Goal: Task Accomplishment & Management: Manage account settings

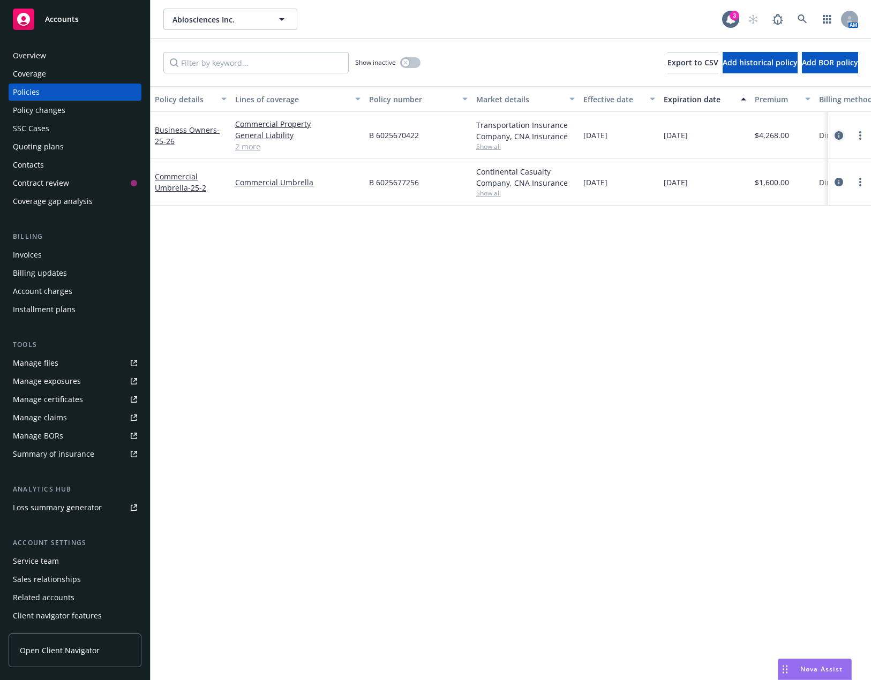
click at [839, 135] on icon "circleInformation" at bounding box center [838, 135] width 9 height 9
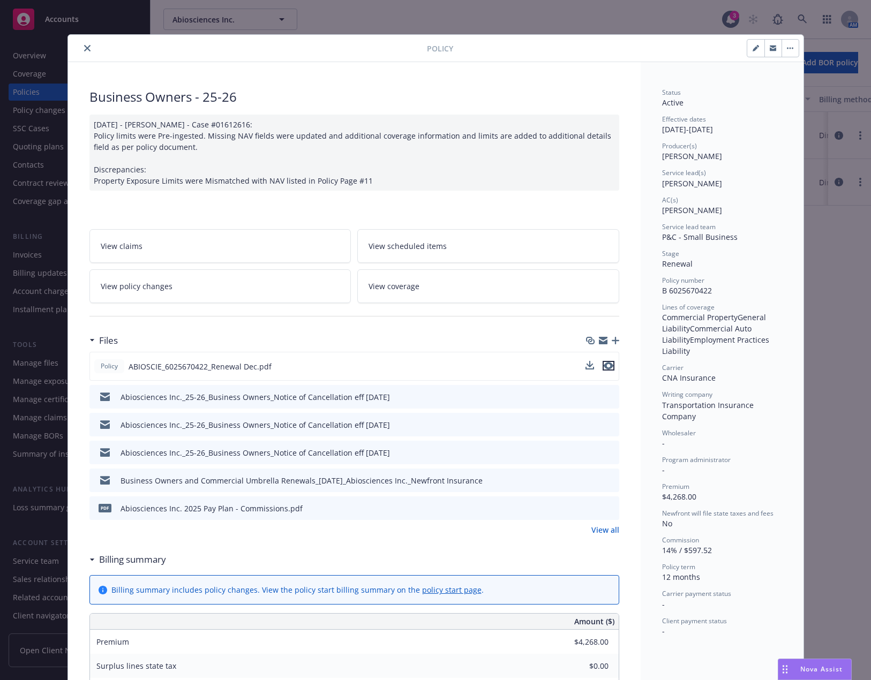
click at [608, 365] on icon "preview file" at bounding box center [609, 365] width 10 height 7
click at [86, 47] on icon "close" at bounding box center [87, 48] width 6 height 6
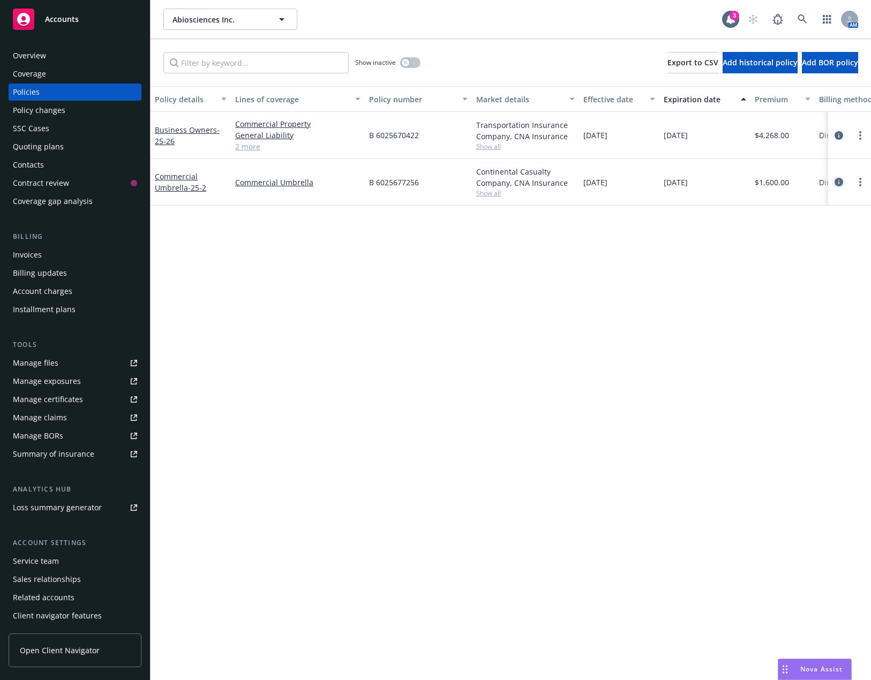
click at [837, 181] on icon "circleInformation" at bounding box center [838, 182] width 9 height 9
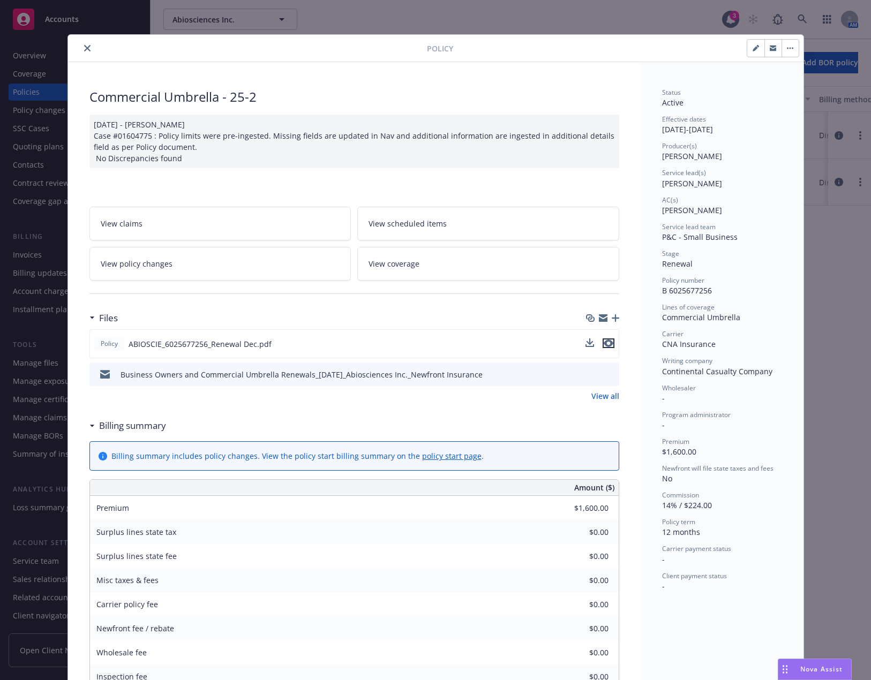
click at [604, 346] on icon "preview file" at bounding box center [609, 343] width 10 height 7
click at [87, 44] on button "close" at bounding box center [87, 48] width 13 height 13
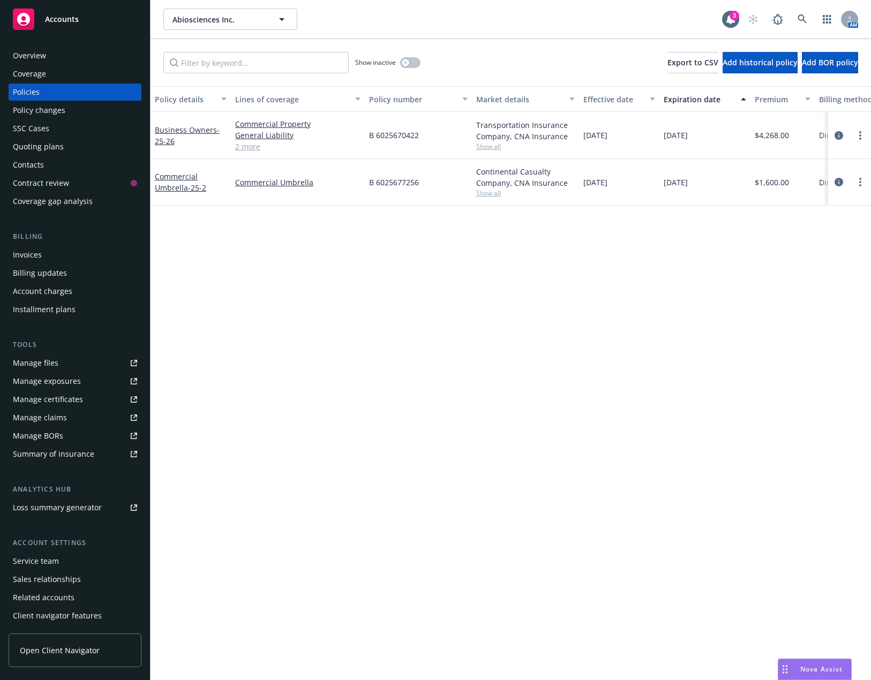
click at [69, 52] on div "Overview" at bounding box center [75, 55] width 124 height 17
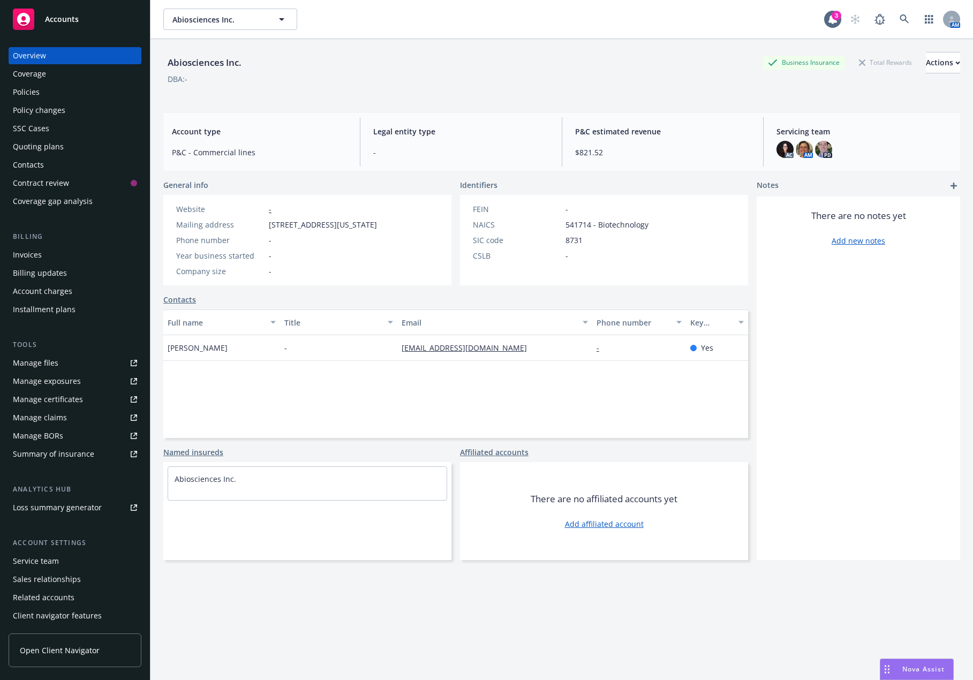
click at [51, 90] on div "Policies" at bounding box center [75, 92] width 124 height 17
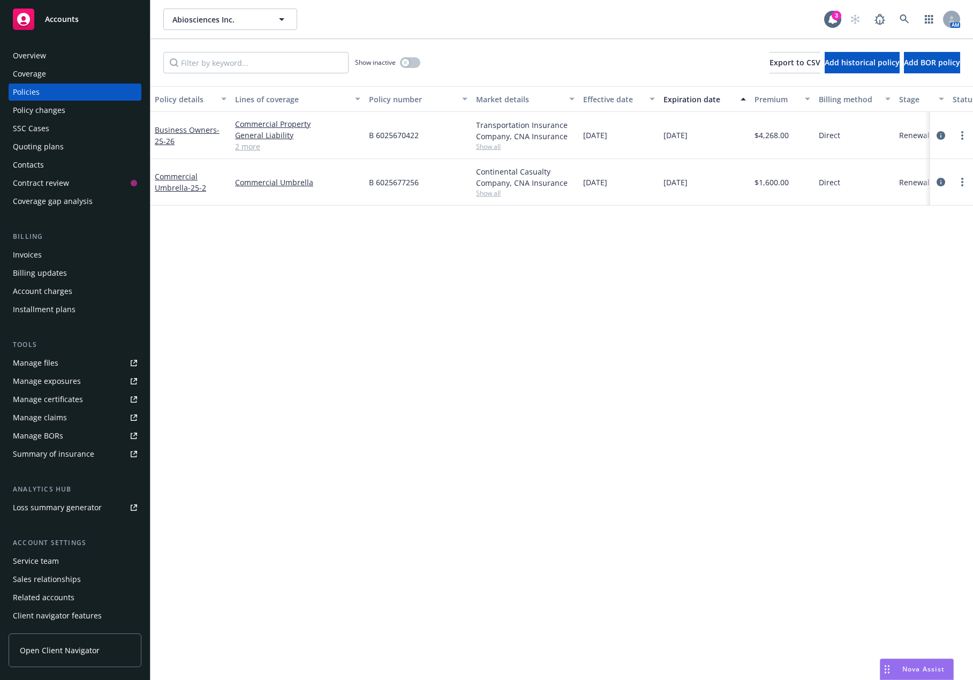
click at [67, 159] on div "Contacts" at bounding box center [75, 164] width 124 height 17
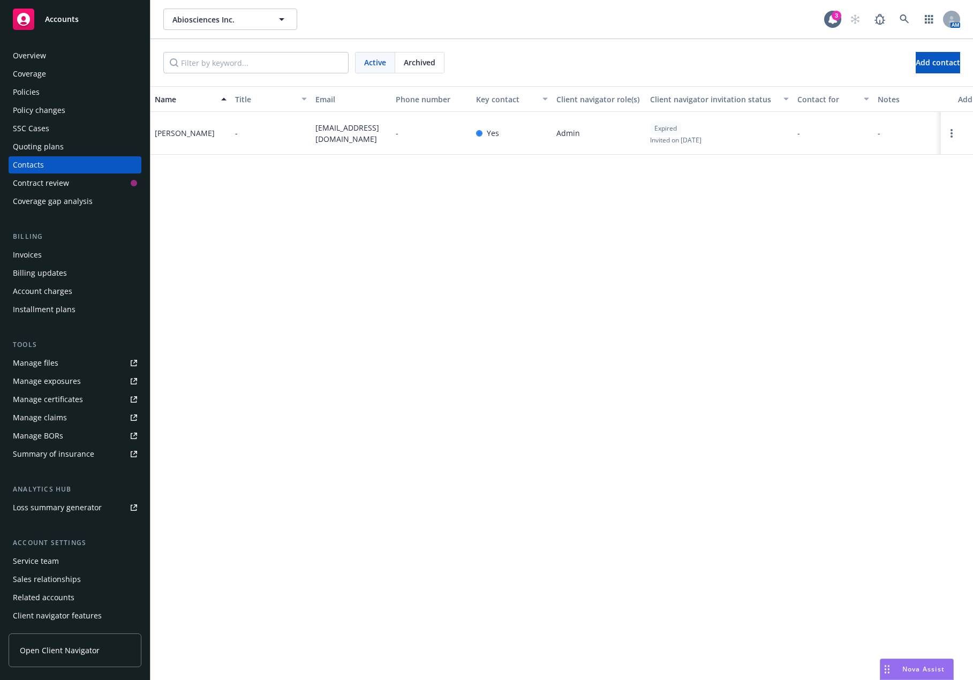
click at [86, 95] on div "Policies" at bounding box center [75, 92] width 124 height 17
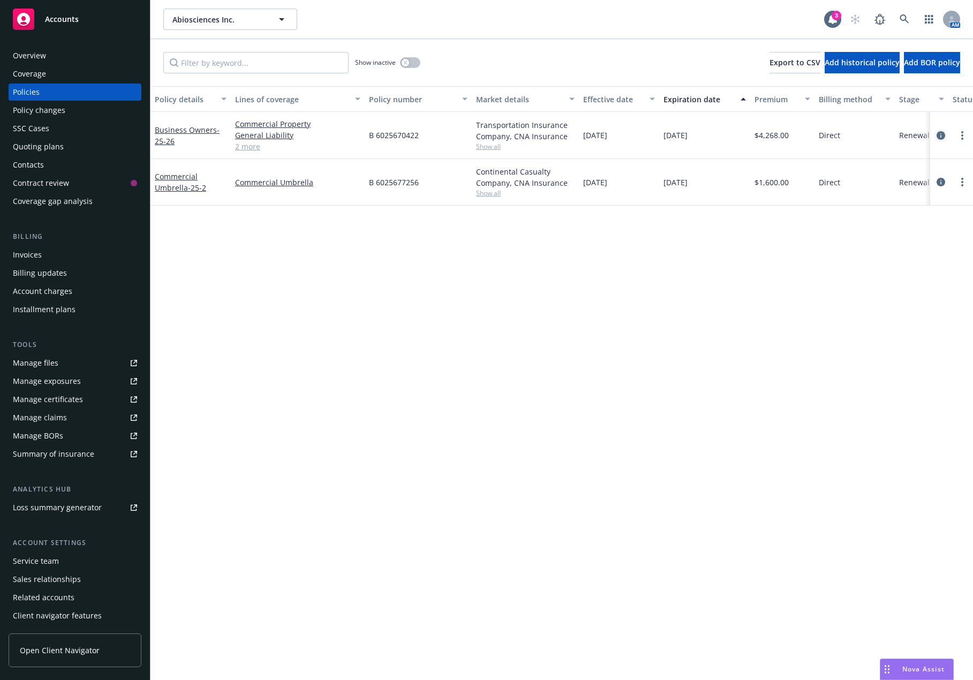
click at [870, 135] on icon "circleInformation" at bounding box center [941, 135] width 9 height 9
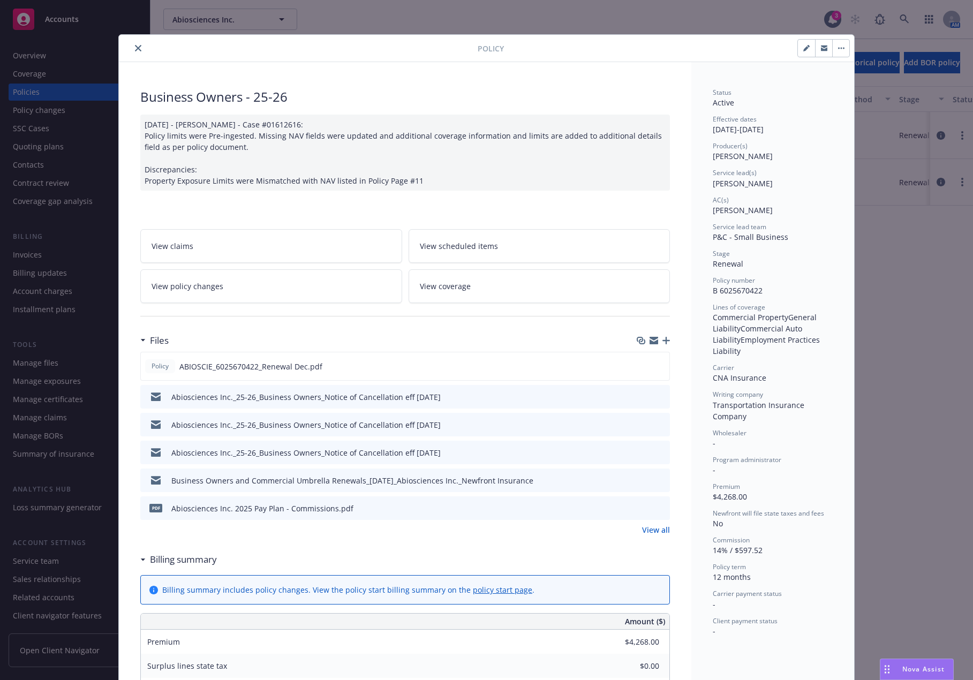
click at [870, 449] on div "Policy Business Owners - 25-26 [DATE] - [PERSON_NAME] - Case #01612616: Policy …" at bounding box center [486, 340] width 973 height 680
click at [135, 50] on icon "close" at bounding box center [138, 48] width 6 height 6
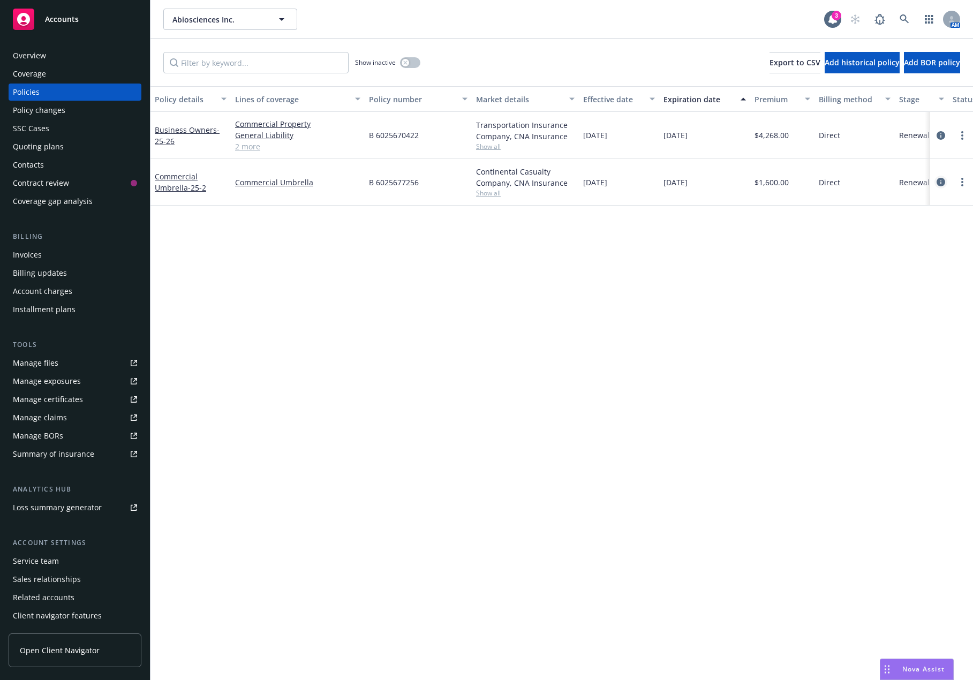
click at [870, 180] on icon "circleInformation" at bounding box center [941, 182] width 9 height 9
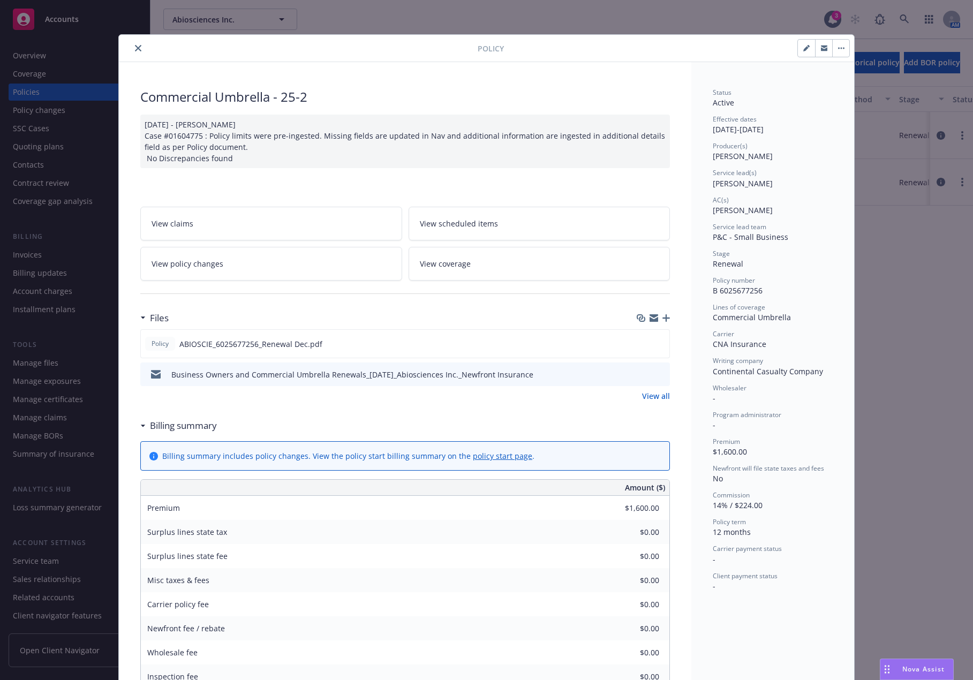
click at [664, 314] on icon "button" at bounding box center [665, 317] width 7 height 7
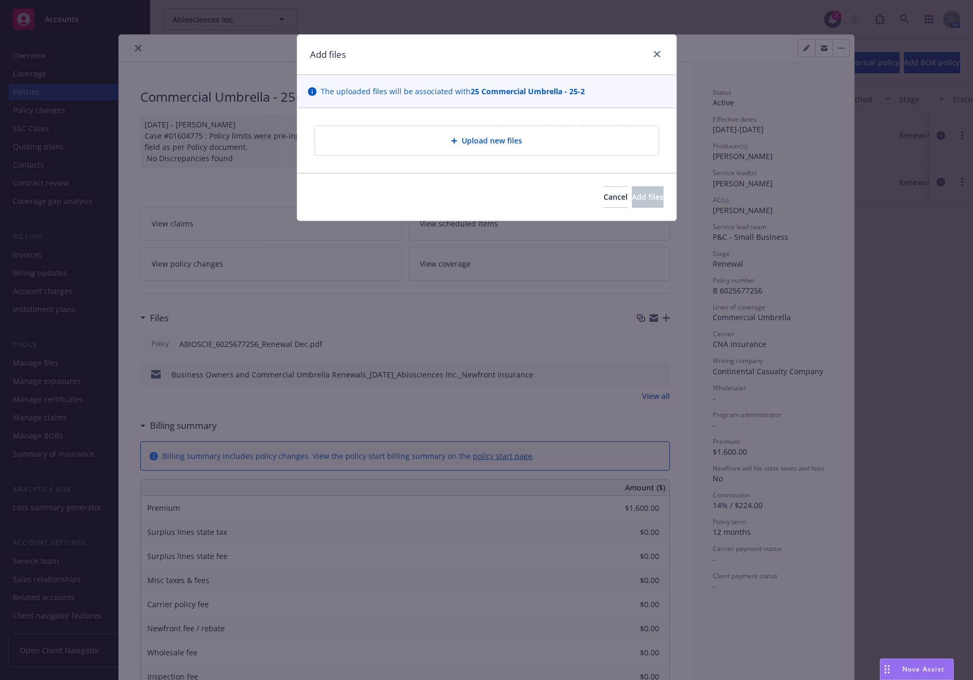
click at [378, 144] on div "Upload new files" at bounding box center [486, 140] width 327 height 12
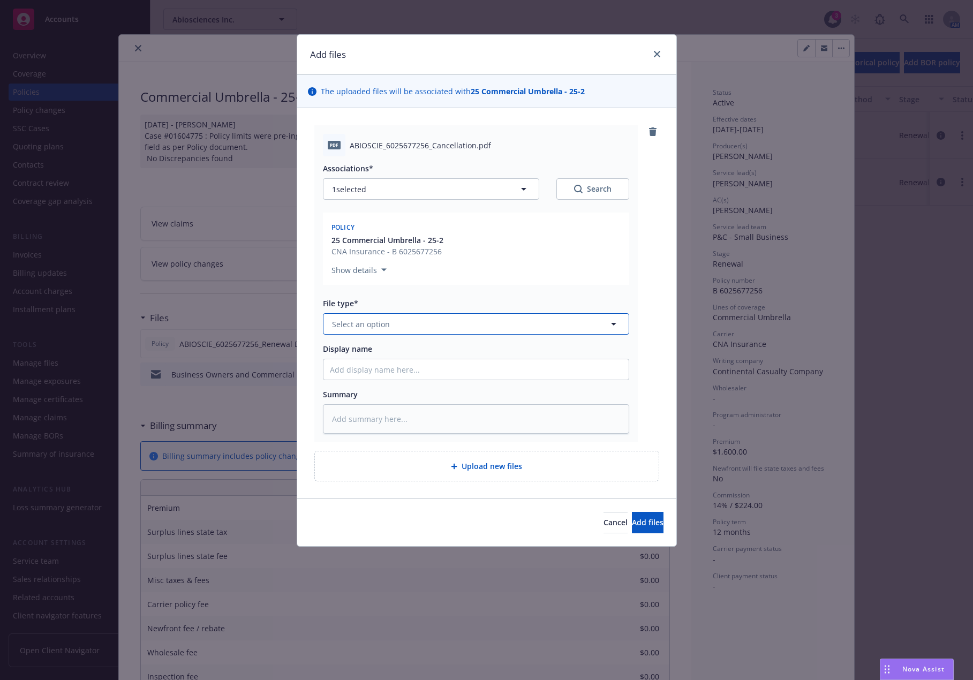
click at [499, 324] on button "Select an option" at bounding box center [476, 323] width 306 height 21
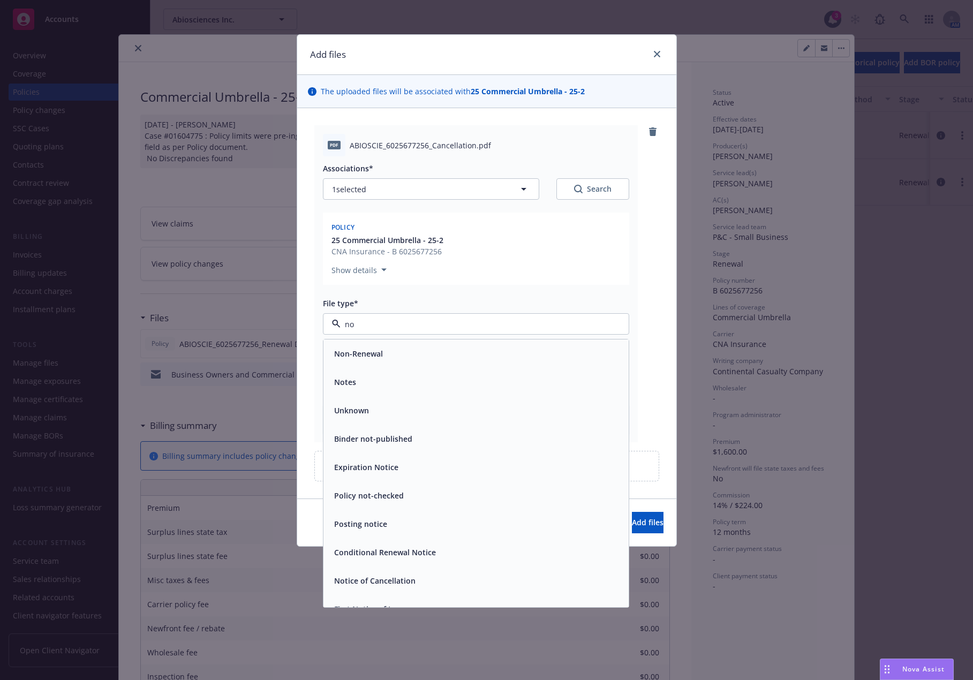
type input "not"
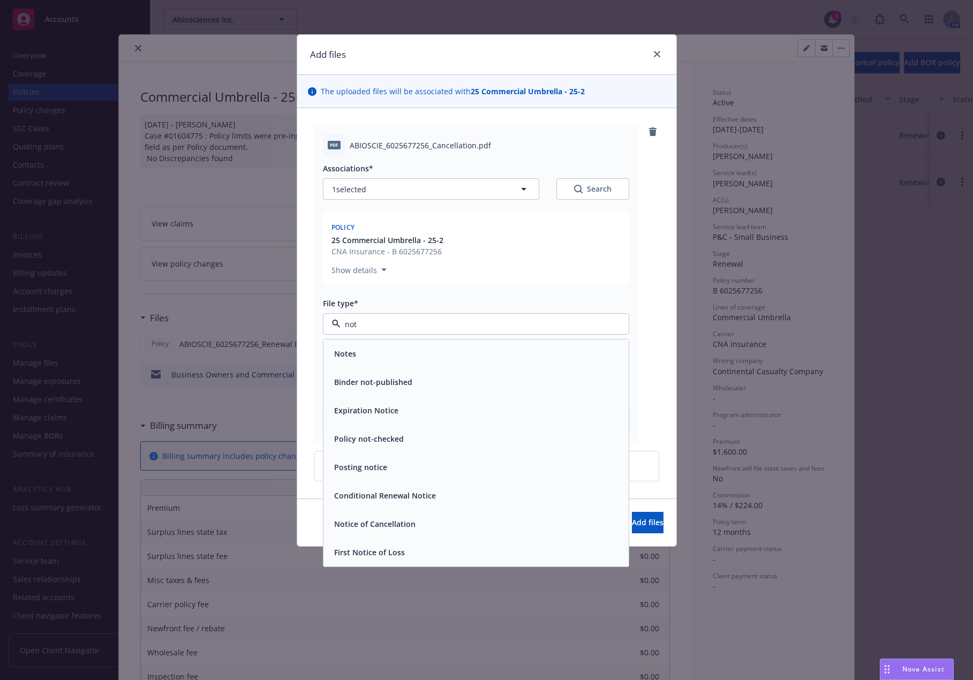
click at [401, 521] on span "Notice of Cancellation" at bounding box center [374, 523] width 81 height 11
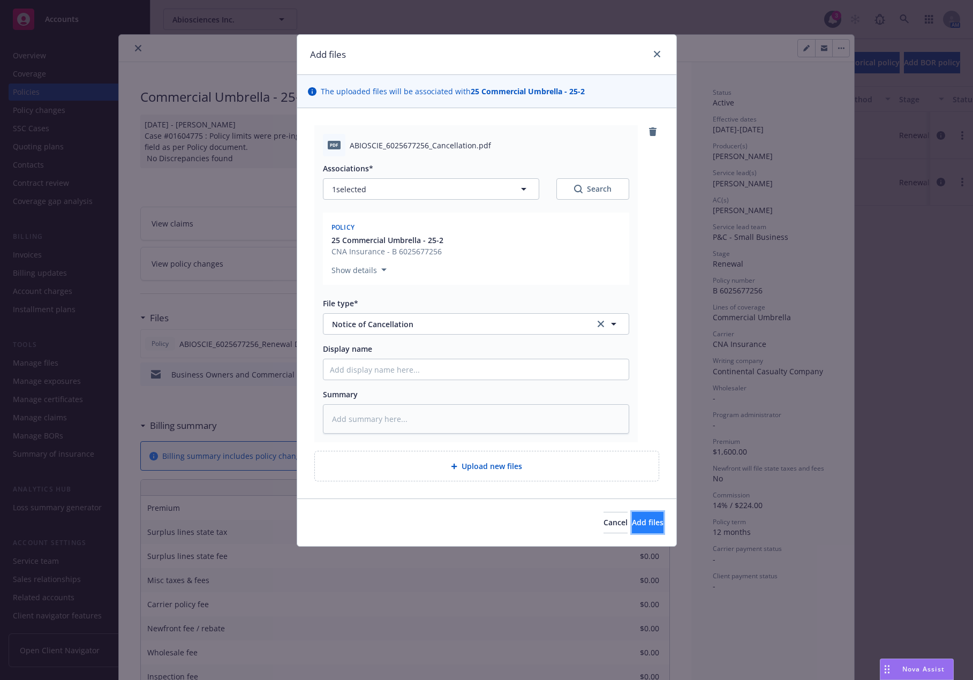
click at [656, 518] on button "Add files" at bounding box center [648, 522] width 32 height 21
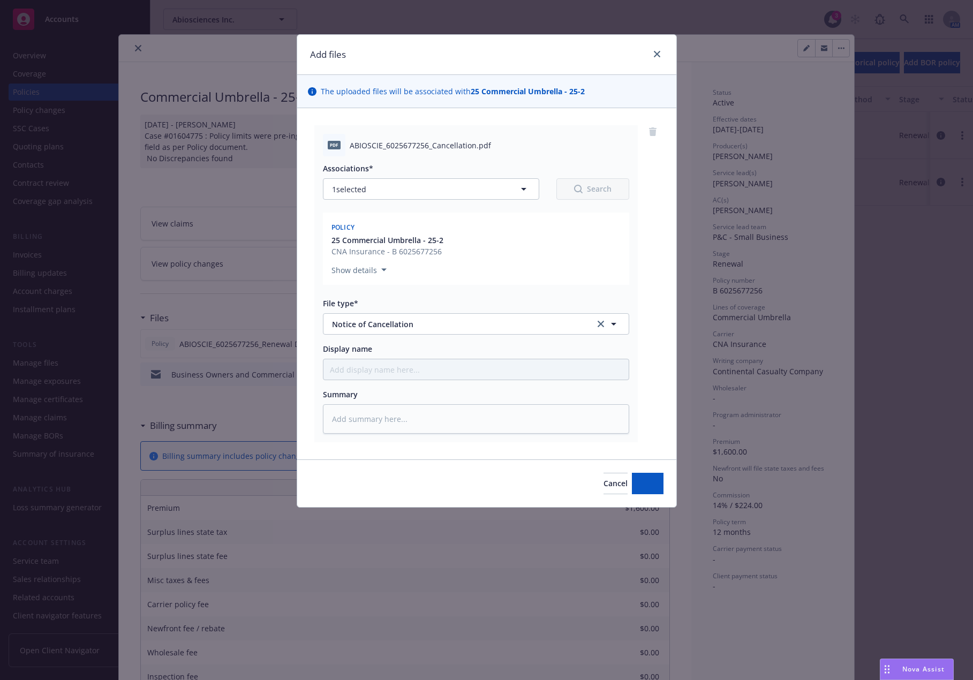
type textarea "x"
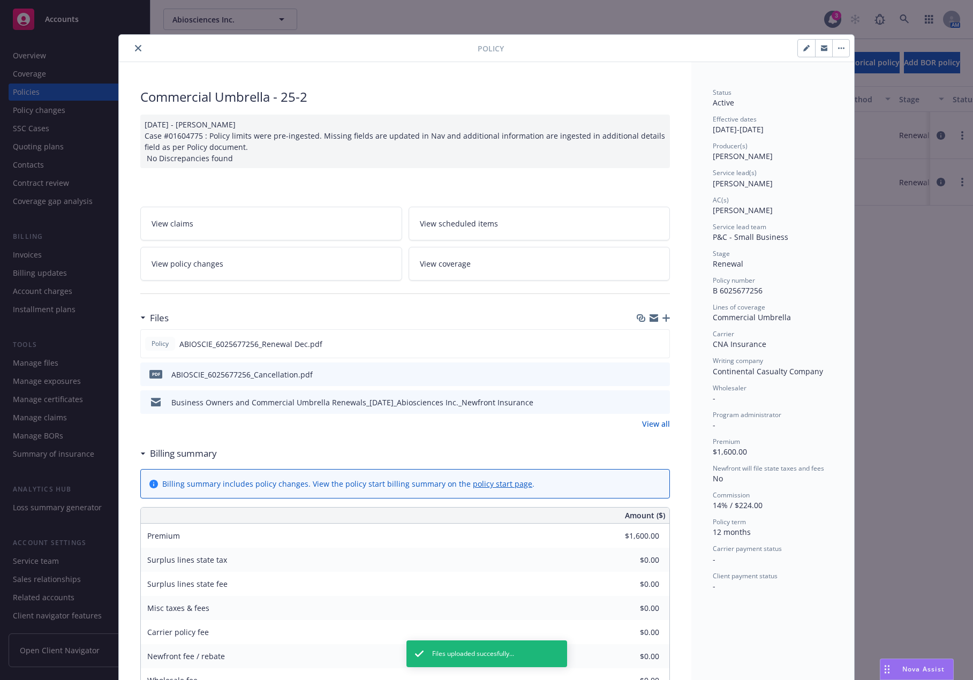
click at [135, 48] on icon "close" at bounding box center [138, 48] width 6 height 6
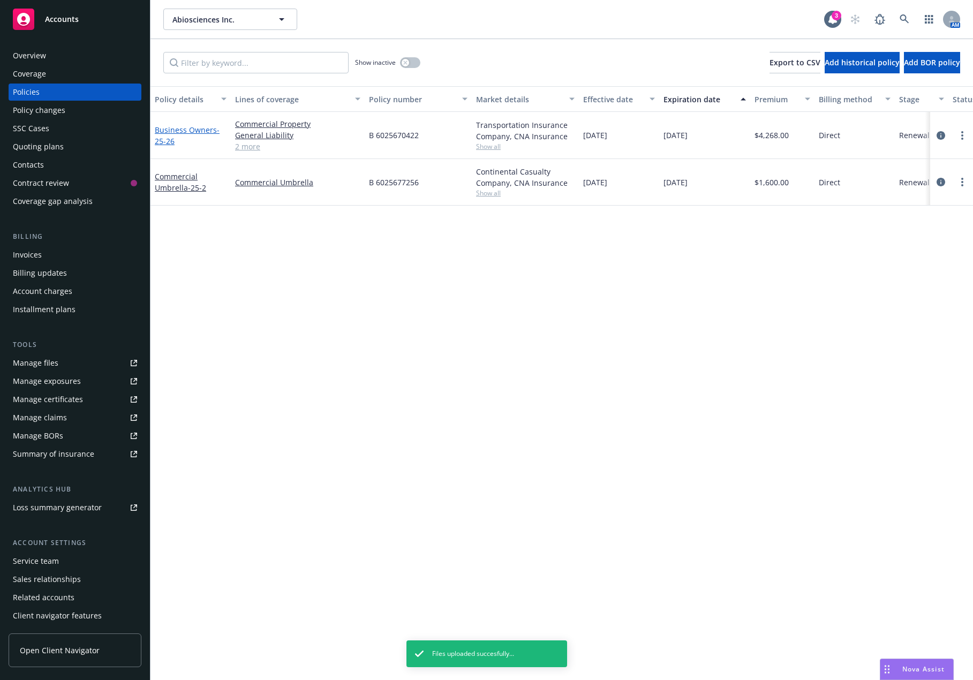
click at [179, 129] on link "Business Owners - 25-26" at bounding box center [187, 135] width 65 height 21
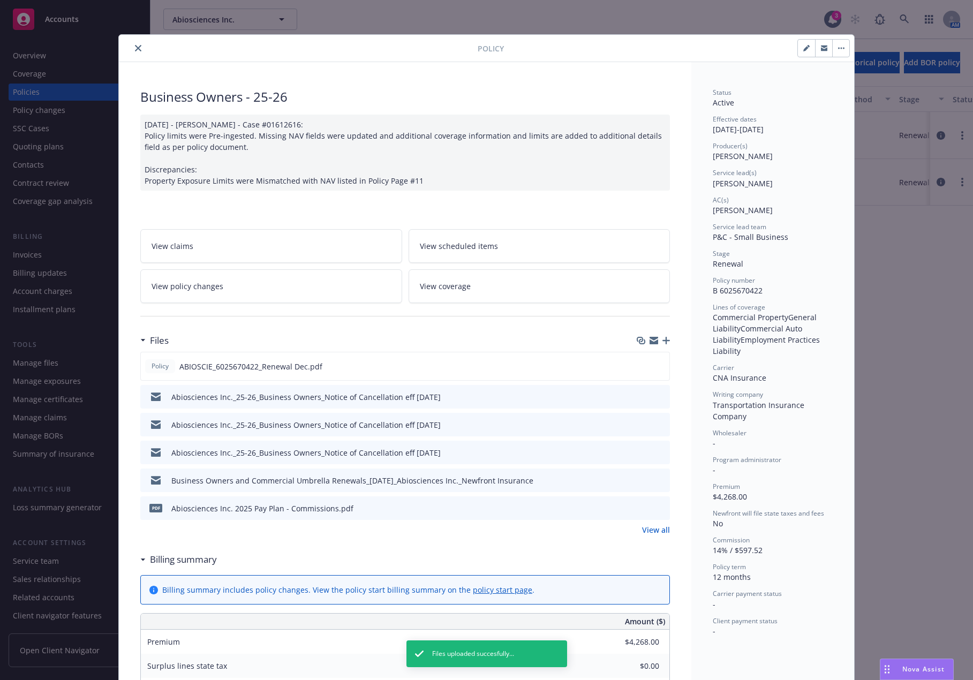
scroll to position [32, 0]
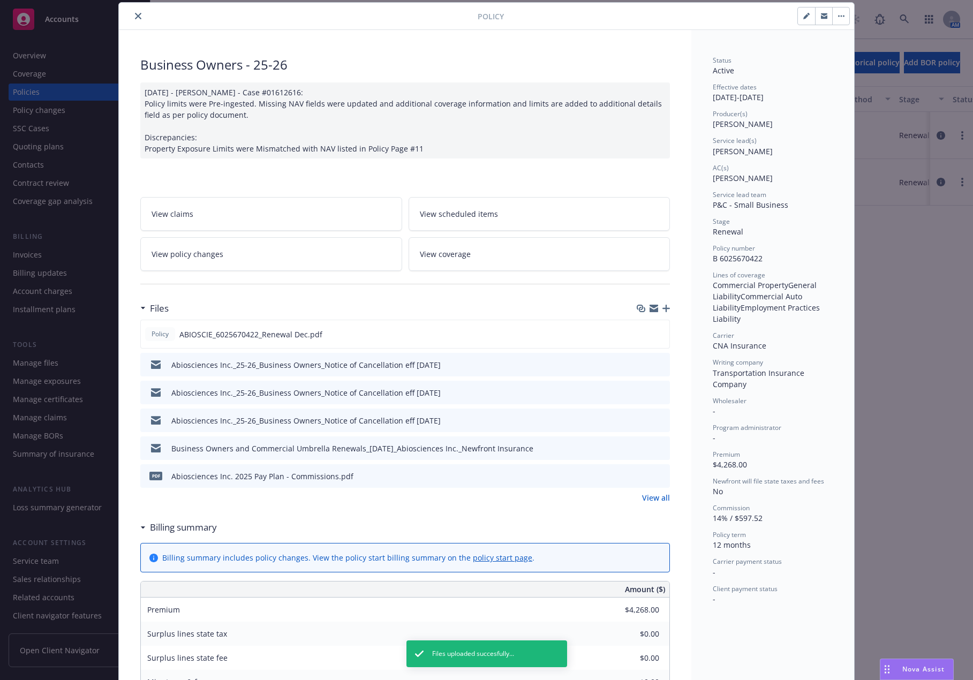
click at [286, 258] on link "View policy changes" at bounding box center [271, 254] width 262 height 34
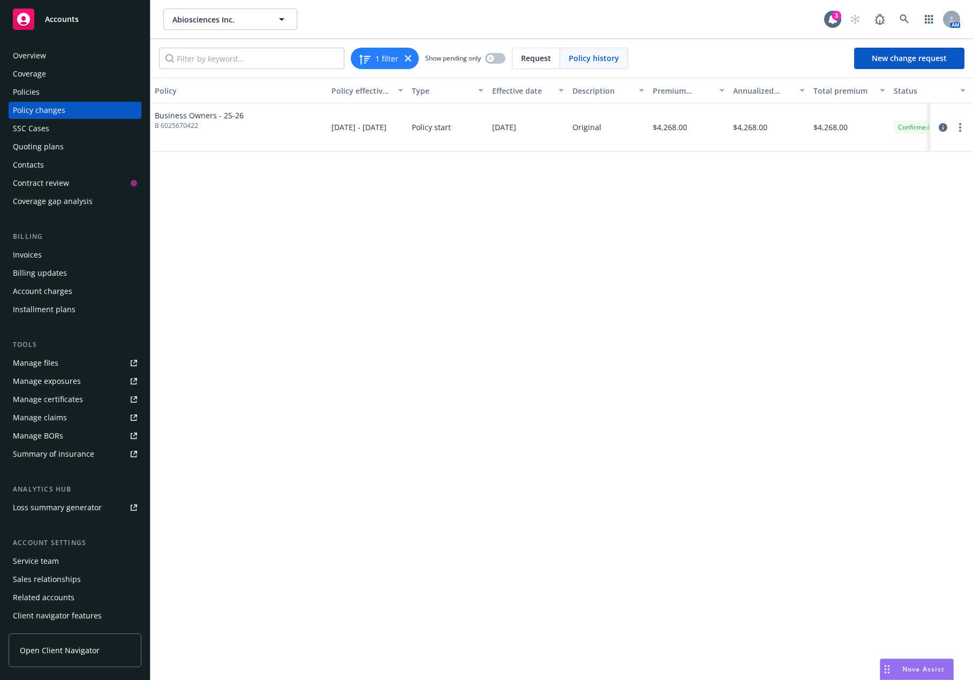
click at [87, 162] on div "Contacts" at bounding box center [75, 164] width 124 height 17
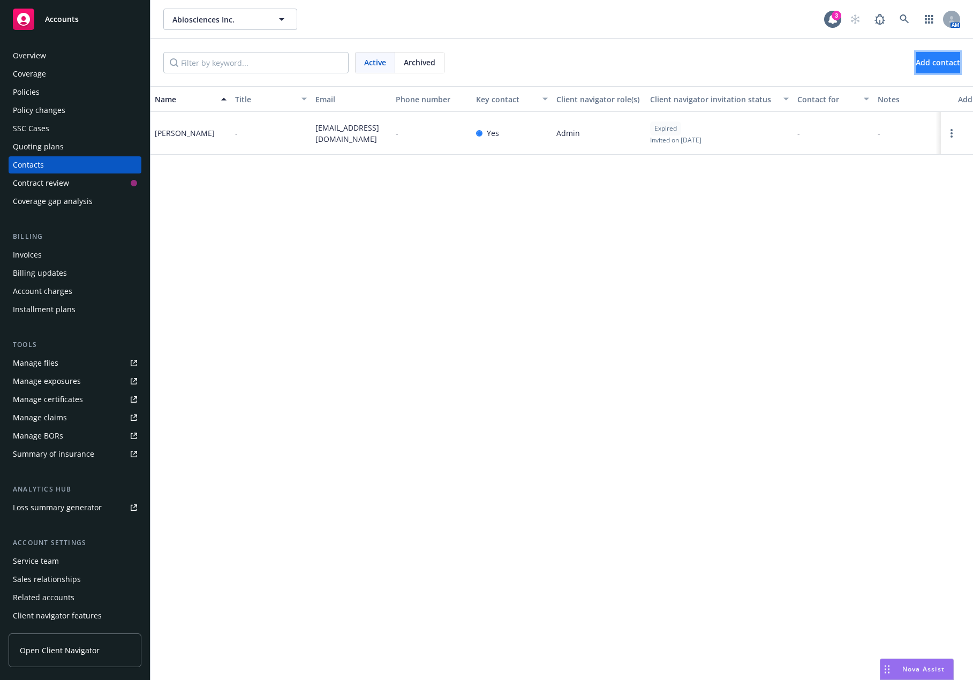
click at [870, 61] on span "Add contact" at bounding box center [938, 62] width 44 height 10
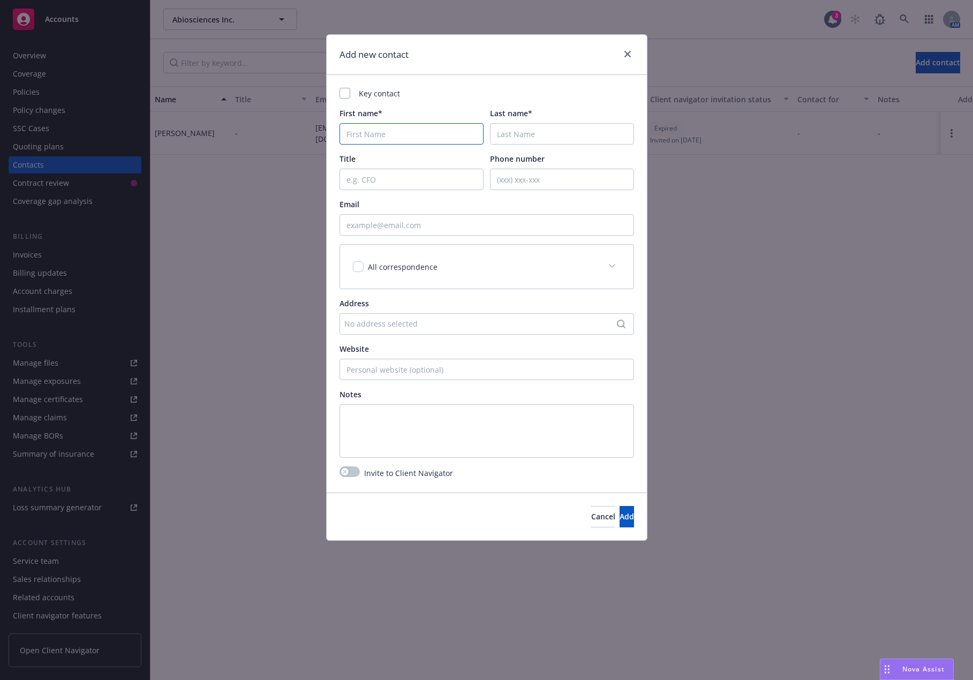
click at [382, 142] on input "First name*" at bounding box center [412, 133] width 144 height 21
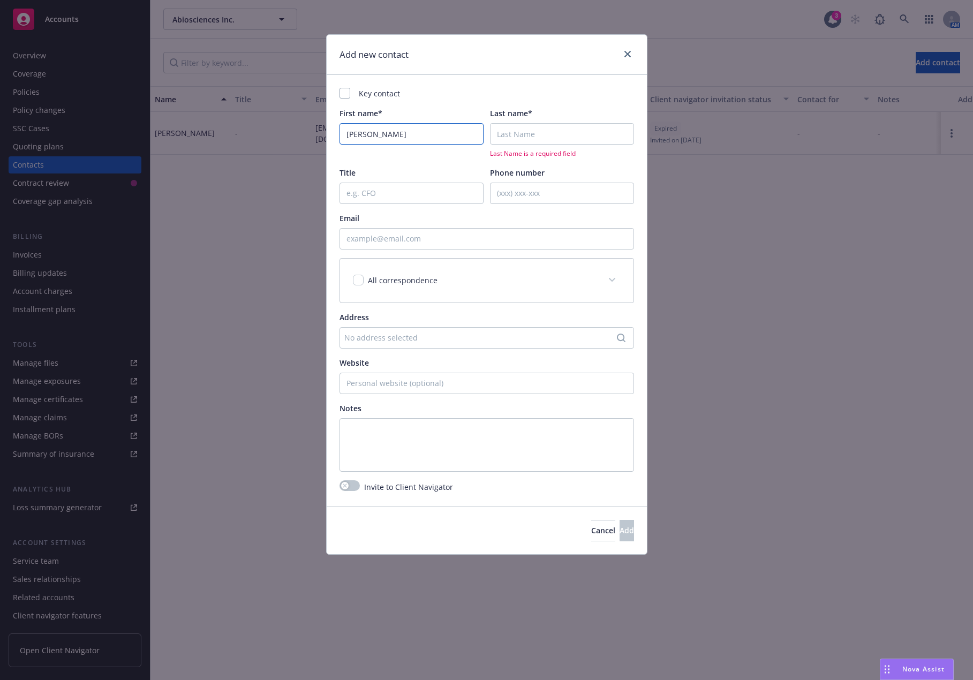
type input "[PERSON_NAME]"
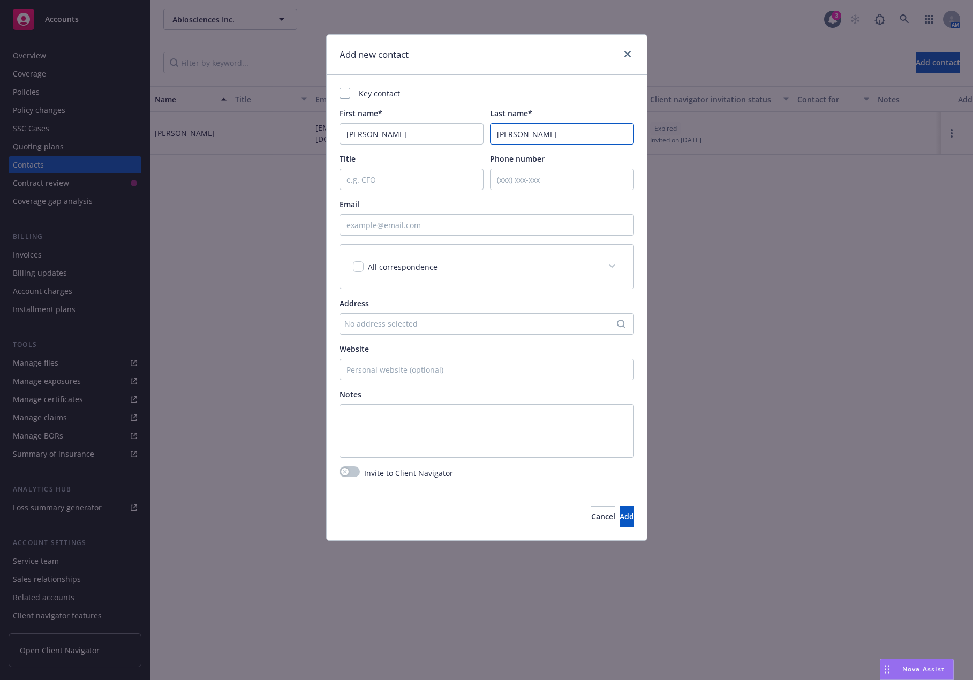
type input "[PERSON_NAME]"
click at [420, 235] on input "Email" at bounding box center [487, 224] width 295 height 21
click at [426, 422] on textarea at bounding box center [487, 431] width 295 height 54
click at [416, 228] on input "Email" at bounding box center [487, 224] width 295 height 21
paste input "[EMAIL_ADDRESS][DOMAIN_NAME]"
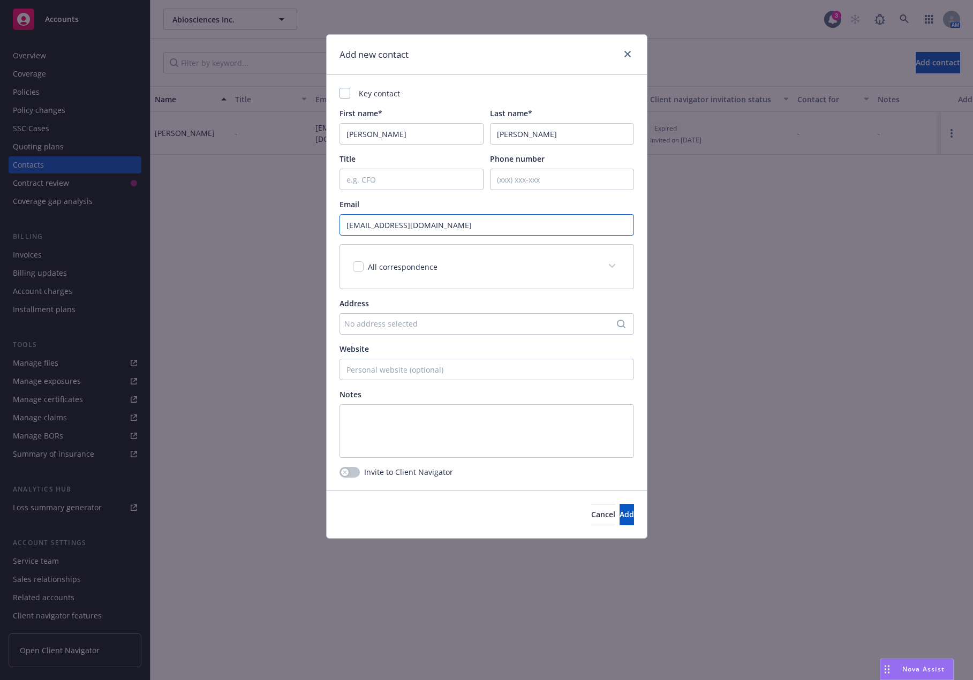
type input "[EMAIL_ADDRESS][DOMAIN_NAME]"
click at [451, 300] on div "Address" at bounding box center [487, 303] width 295 height 11
click at [361, 266] on input "checkbox" at bounding box center [358, 266] width 11 height 11
checkbox input "true"
click at [349, 95] on div at bounding box center [345, 93] width 11 height 11
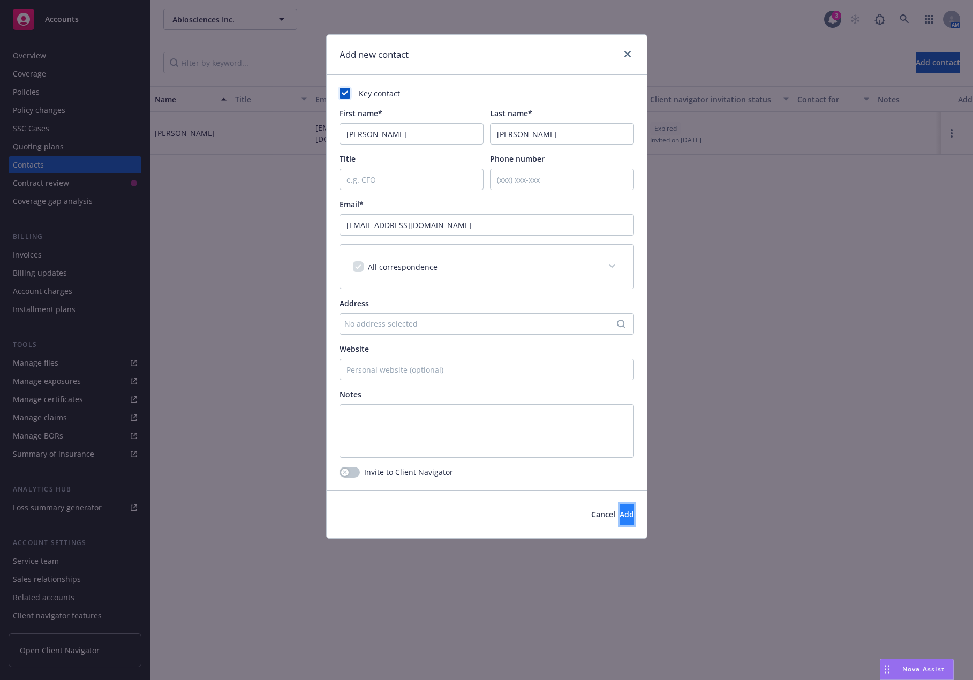
click at [620, 516] on span "Add" at bounding box center [627, 514] width 14 height 10
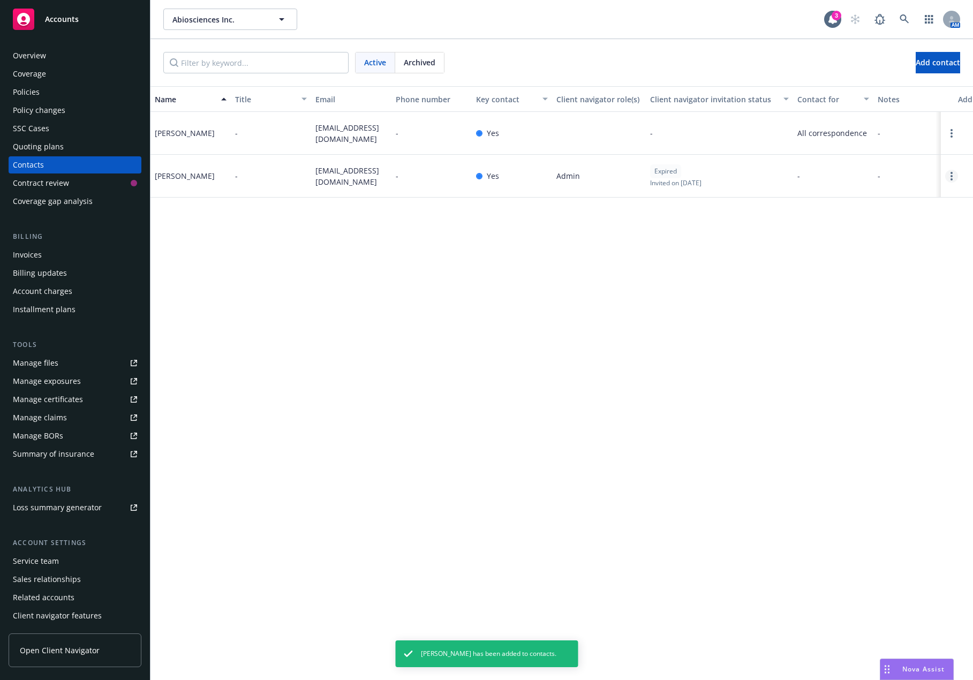
click at [870, 175] on link "Open options" at bounding box center [951, 176] width 13 height 13
click at [832, 244] on div "Name Title Email Phone number Key contact Client navigator role(s) Client navig…" at bounding box center [561, 383] width 823 height 594
click at [870, 175] on link "Open options" at bounding box center [951, 176] width 13 height 13
click at [870, 177] on div at bounding box center [957, 176] width 32 height 43
click at [870, 176] on div at bounding box center [957, 176] width 32 height 43
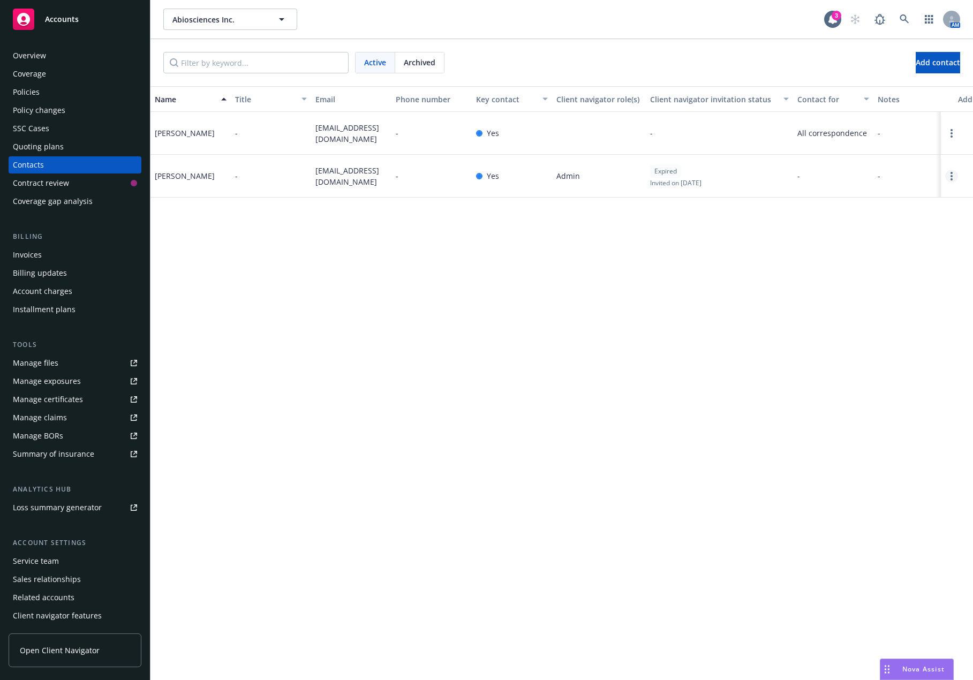
click at [870, 175] on link "Open options" at bounding box center [951, 176] width 13 height 13
click at [870, 168] on link "Archive" at bounding box center [902, 166] width 83 height 21
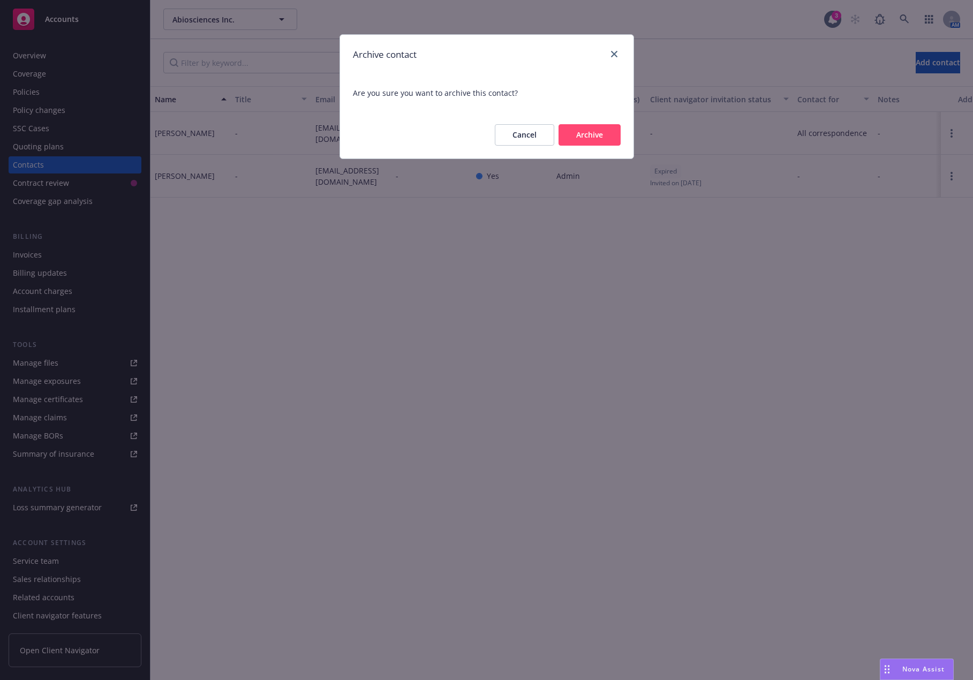
click at [602, 133] on button "Archive" at bounding box center [590, 134] width 62 height 21
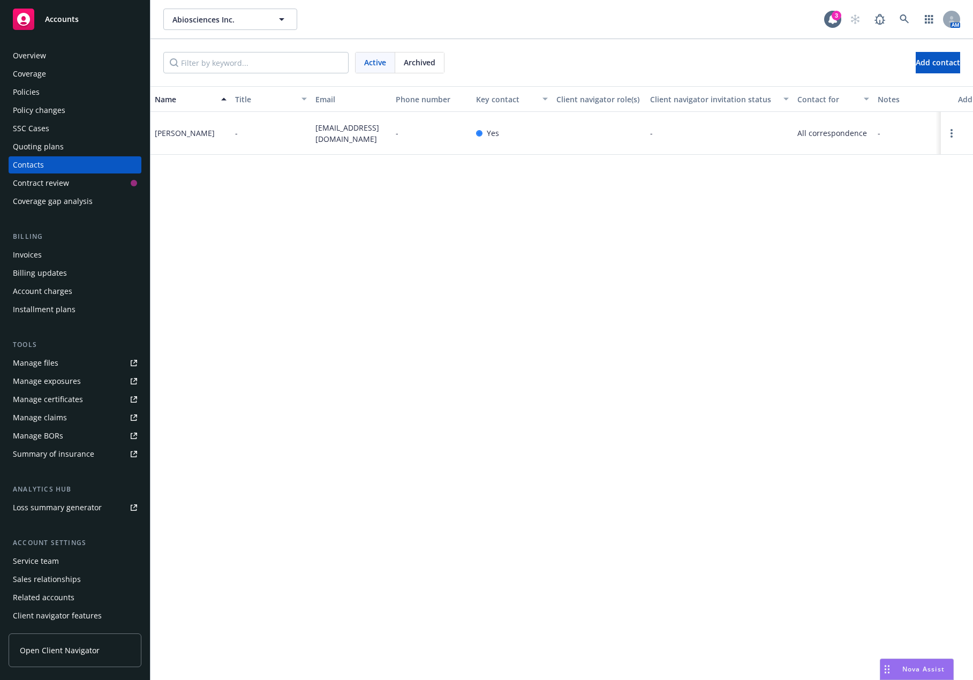
click at [337, 393] on div "Name Title Email Phone number Key contact Client navigator role(s) Client navig…" at bounding box center [561, 383] width 823 height 594
click at [870, 64] on button "Add contact" at bounding box center [938, 62] width 44 height 21
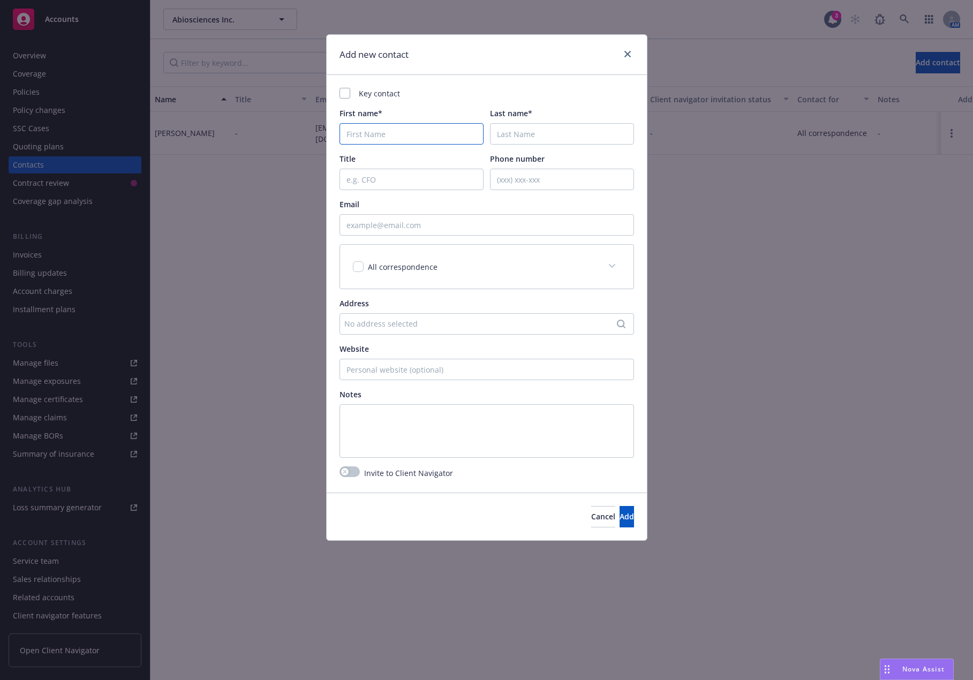
click at [436, 137] on input "First name*" at bounding box center [412, 133] width 144 height 21
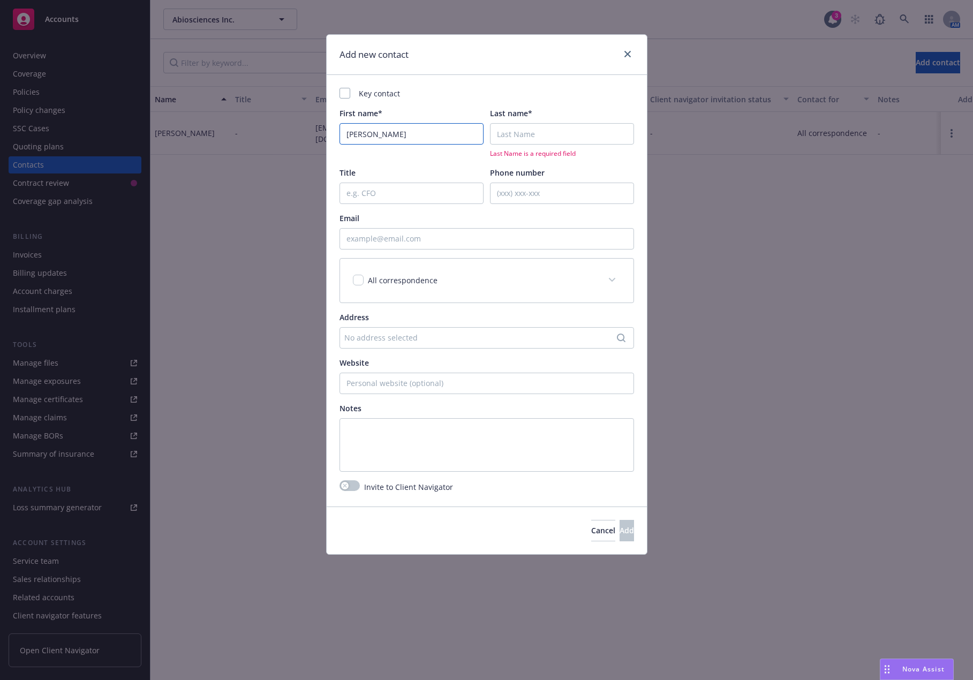
type input "[PERSON_NAME]"
click at [447, 235] on input "Email" at bounding box center [487, 238] width 295 height 21
paste input "[MEDICAL_DATA][EMAIL_ADDRESS][DOMAIN_NAME]"
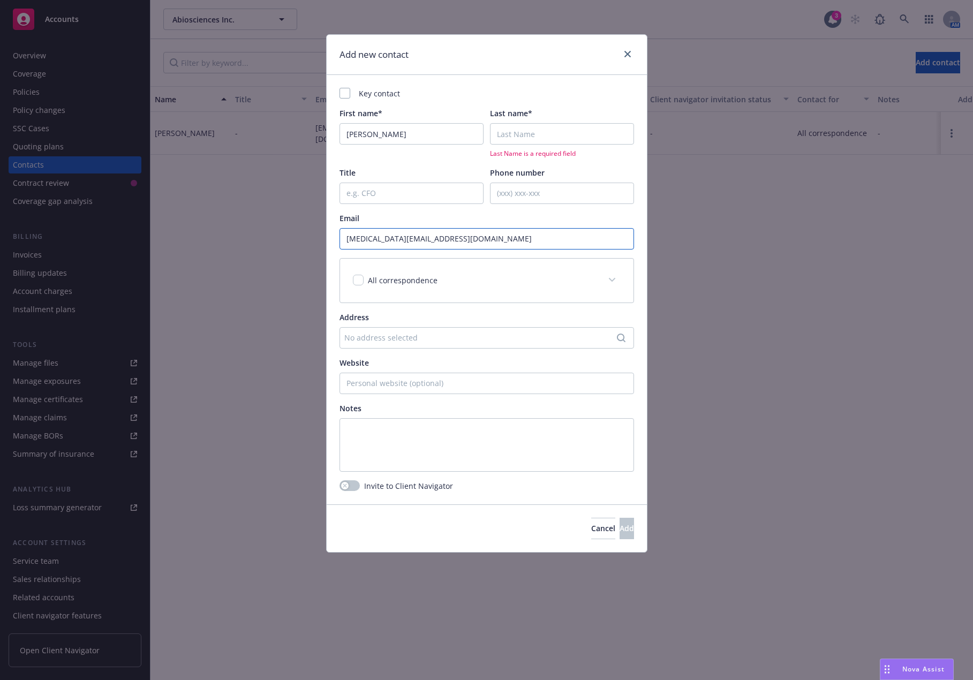
type input "[MEDICAL_DATA][EMAIL_ADDRESS][DOMAIN_NAME]"
click at [548, 145] on input "Last name*" at bounding box center [562, 133] width 144 height 21
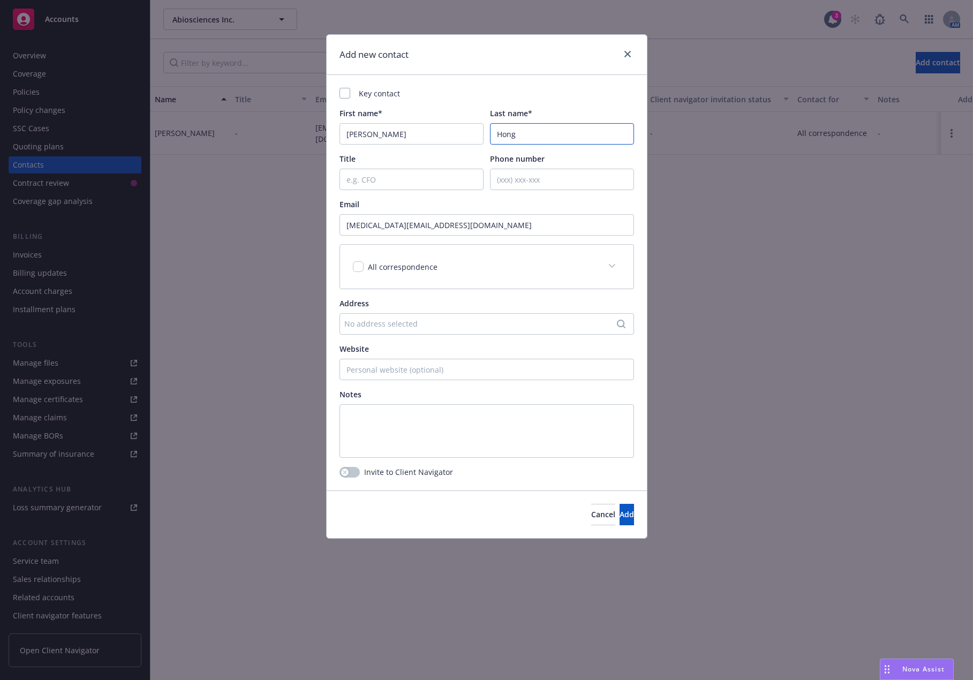
type input "Hong"
click at [358, 271] on input "checkbox" at bounding box center [358, 266] width 11 height 11
checkbox input "true"
click at [346, 92] on div at bounding box center [345, 93] width 11 height 11
click at [620, 508] on button "Add" at bounding box center [627, 514] width 14 height 21
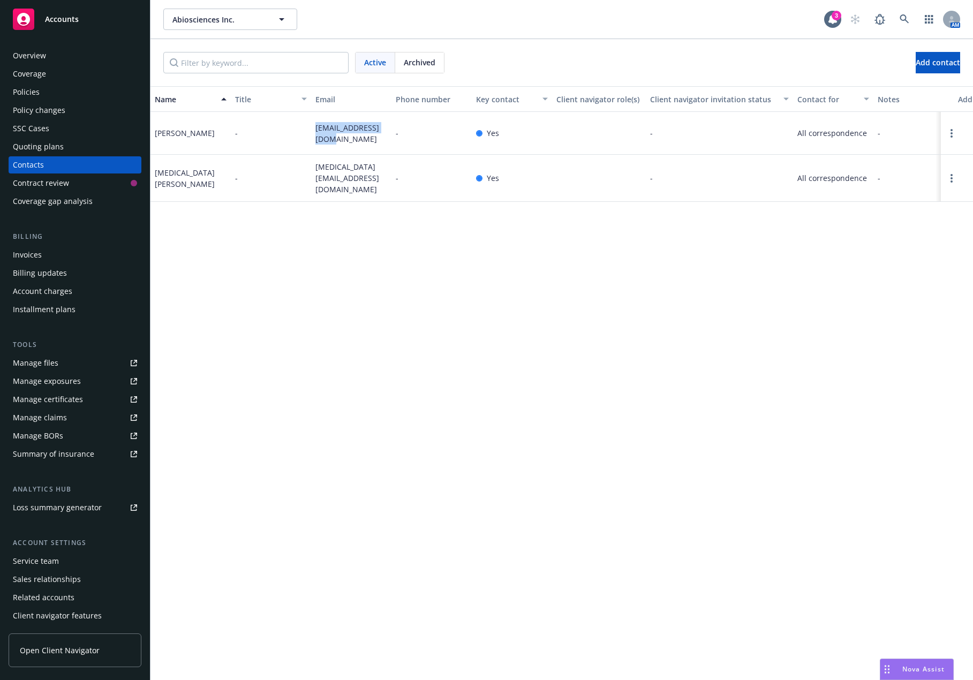
drag, startPoint x: 337, startPoint y: 136, endPoint x: 315, endPoint y: 129, distance: 22.5
click at [315, 129] on span "[EMAIL_ADDRESS][DOMAIN_NAME]" at bounding box center [351, 133] width 72 height 22
copy span "[EMAIL_ADDRESS][DOMAIN_NAME]"
drag, startPoint x: 352, startPoint y: 184, endPoint x: 304, endPoint y: 171, distance: 50.0
click at [304, 171] on div "[MEDICAL_DATA][PERSON_NAME] - [MEDICAL_DATA][PERSON_NAME][EMAIL_ADDRESS][DOMAIN…" at bounding box center [561, 178] width 823 height 47
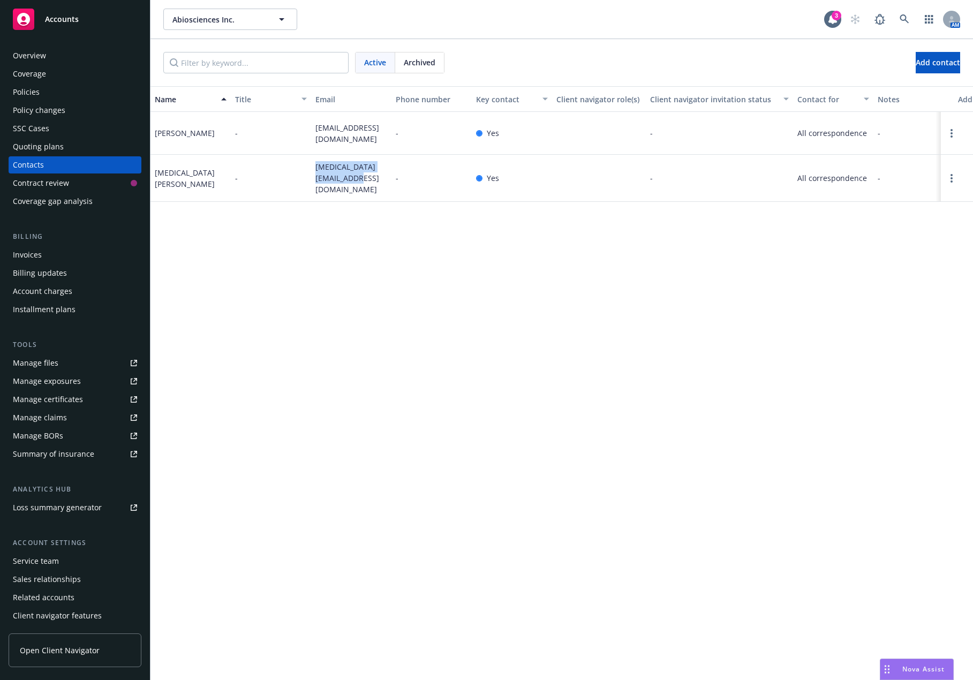
copy div "[MEDICAL_DATA][EMAIL_ADDRESS][DOMAIN_NAME]"
